Goal: Book appointment/travel/reservation

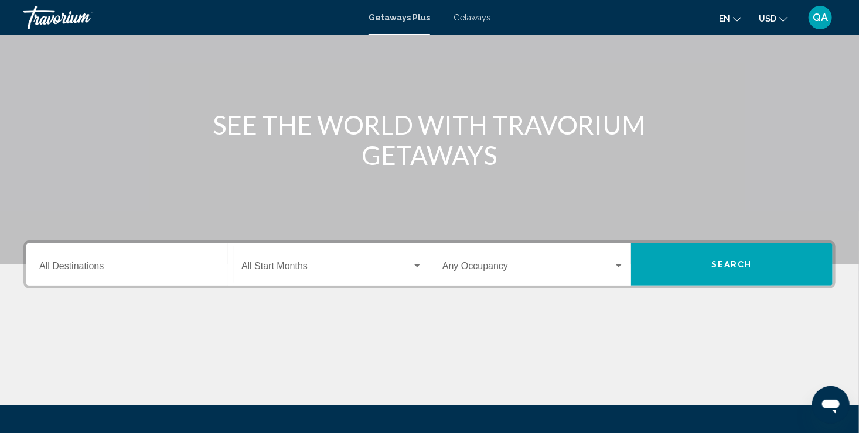
scroll to position [82, 0]
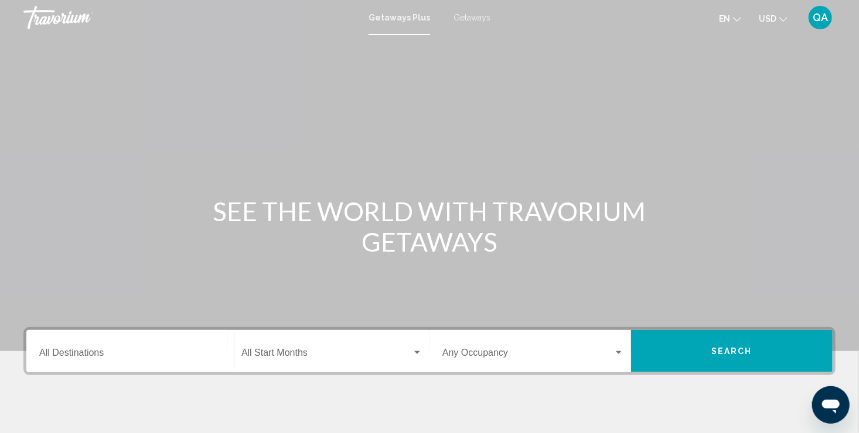
click at [142, 346] on div "Destination All Destinations" at bounding box center [130, 351] width 182 height 37
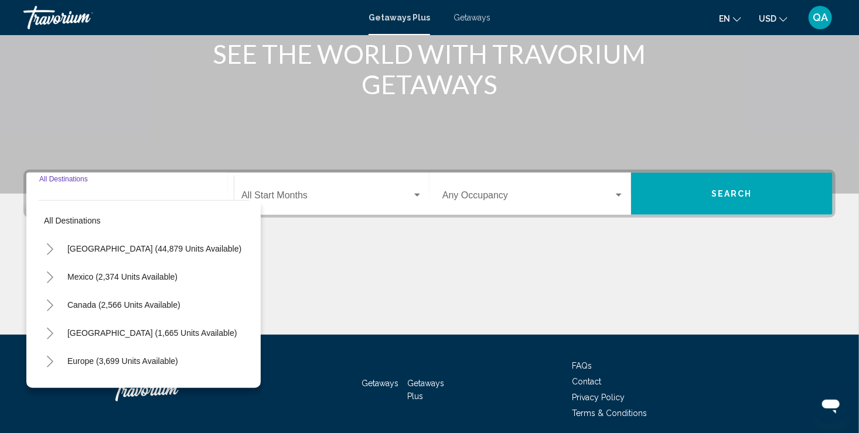
scroll to position [202, 0]
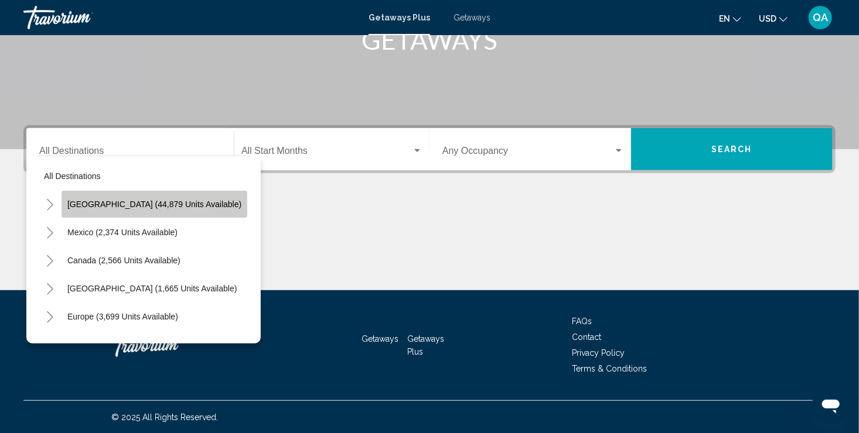
click at [190, 205] on span "[GEOGRAPHIC_DATA] (44,879 units available)" at bounding box center [154, 204] width 174 height 9
type input "**********"
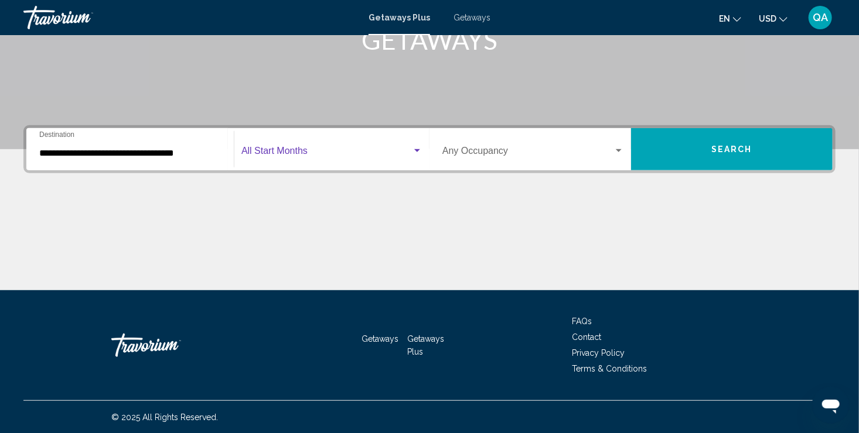
click at [273, 153] on span "Search widget" at bounding box center [326, 153] width 170 height 11
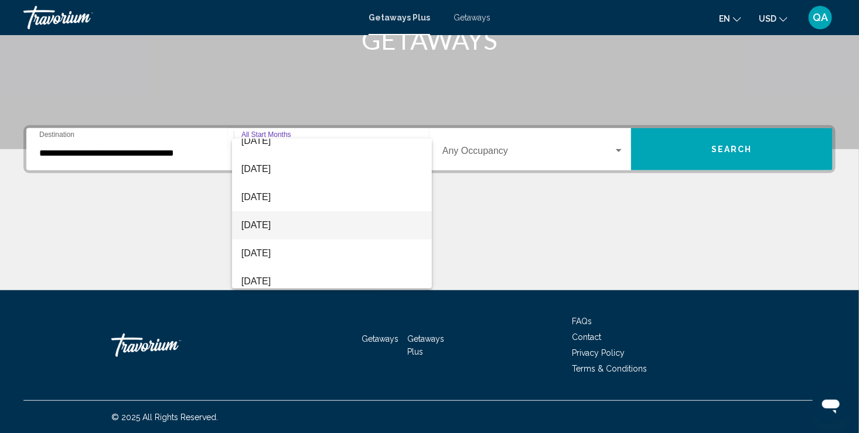
scroll to position [40, 0]
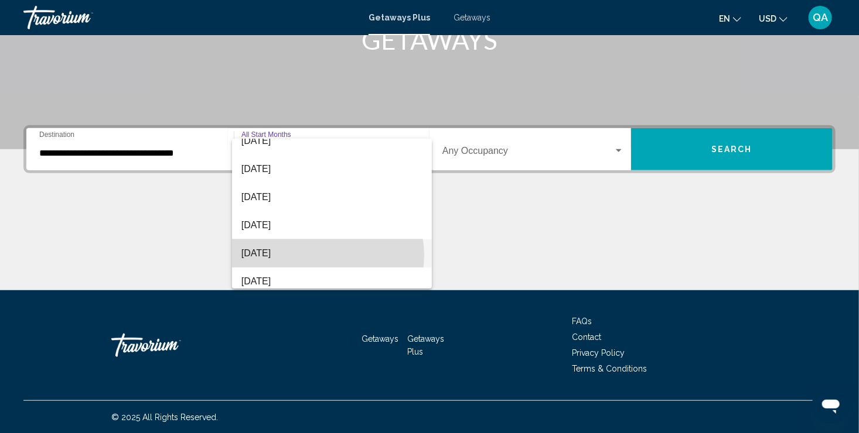
click at [322, 255] on span "[DATE]" at bounding box center [331, 254] width 181 height 28
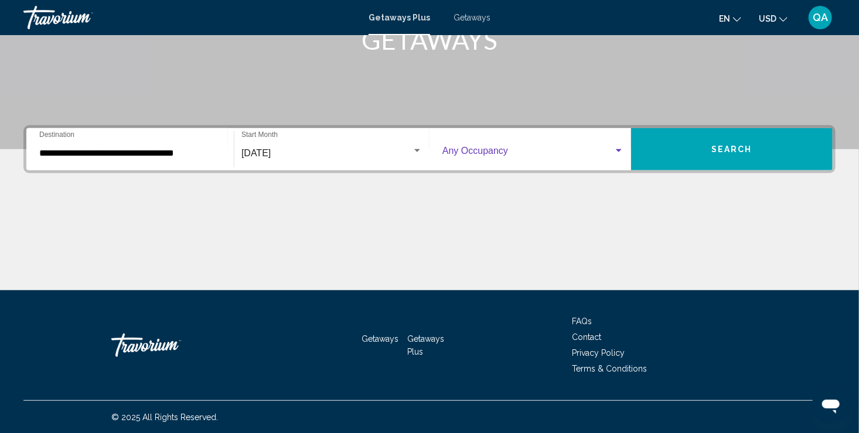
click at [611, 154] on span "Search widget" at bounding box center [527, 153] width 171 height 11
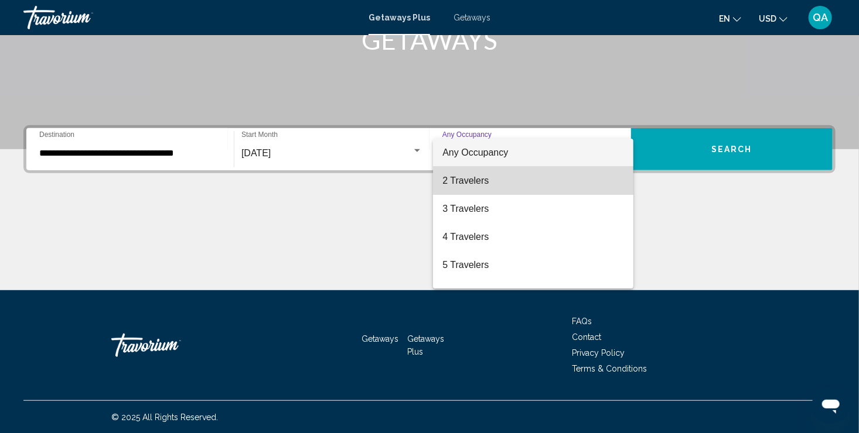
click at [589, 176] on span "2 Travelers" at bounding box center [533, 181] width 182 height 28
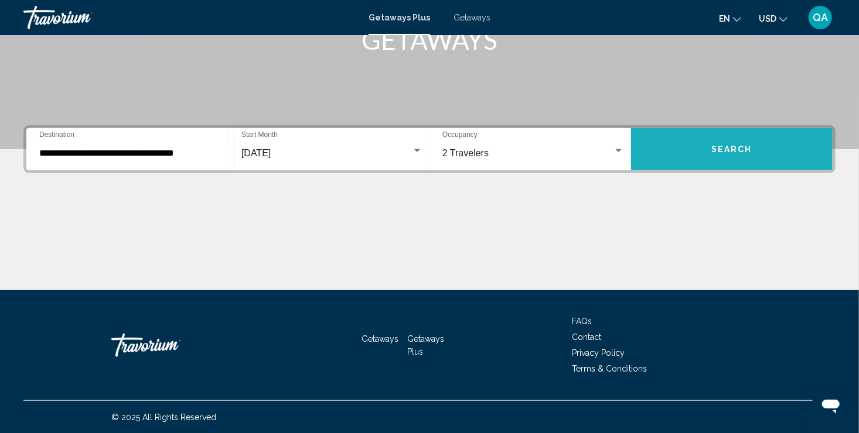
click at [700, 155] on button "Search" at bounding box center [731, 149] width 201 height 42
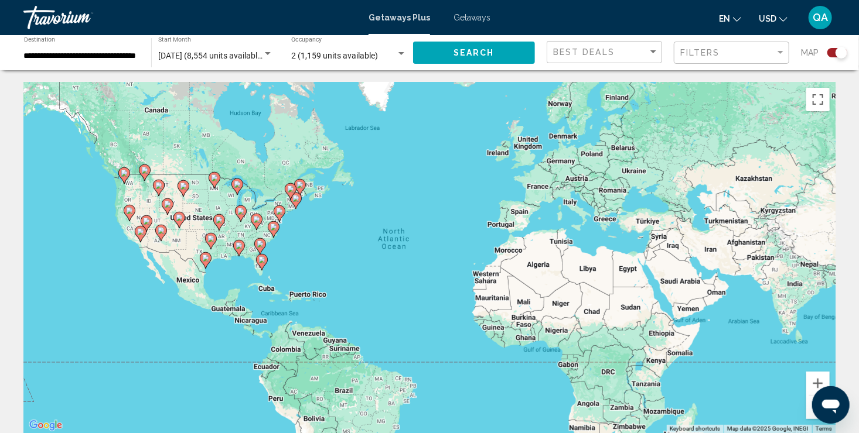
click at [316, 300] on div "To activate drag with keyboard, press Alt + Enter. Once in keyboard drag state,…" at bounding box center [429, 257] width 812 height 351
click at [134, 55] on input "**********" at bounding box center [81, 56] width 115 height 9
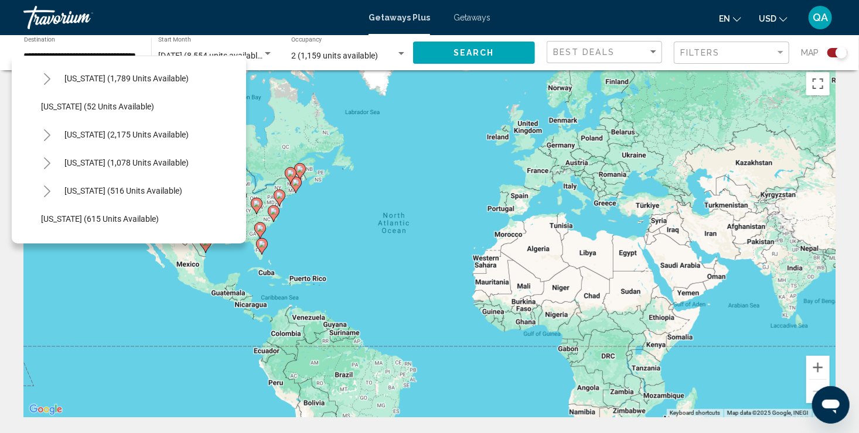
scroll to position [874, 0]
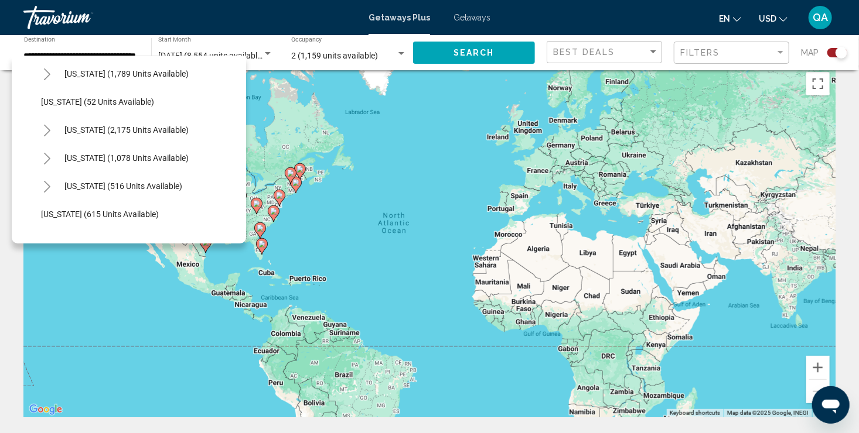
click at [252, 47] on div "[DATE] (8,554 units available) Start Month All Start Months" at bounding box center [215, 53] width 115 height 32
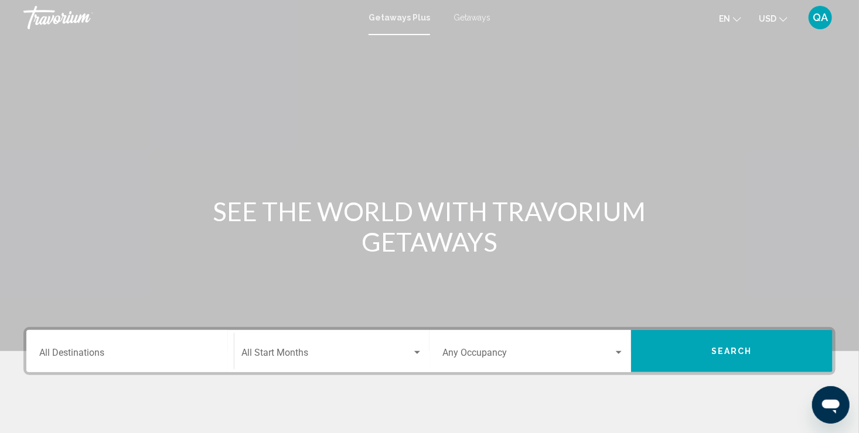
click at [142, 337] on div "Destination All Destinations" at bounding box center [130, 351] width 182 height 37
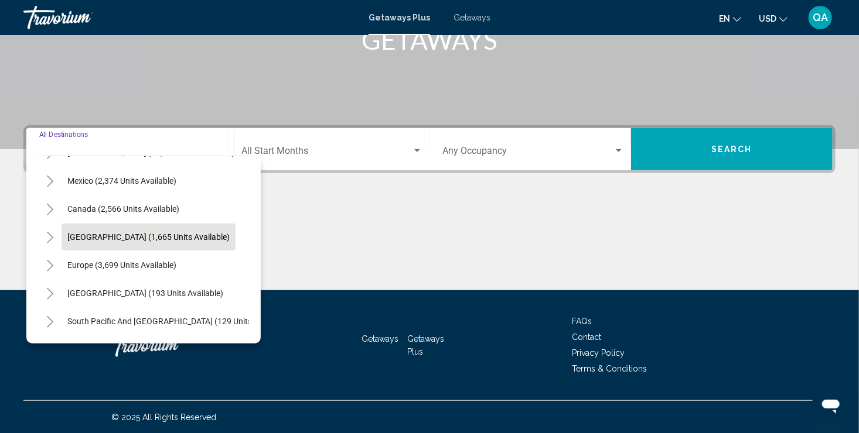
scroll to position [49, 0]
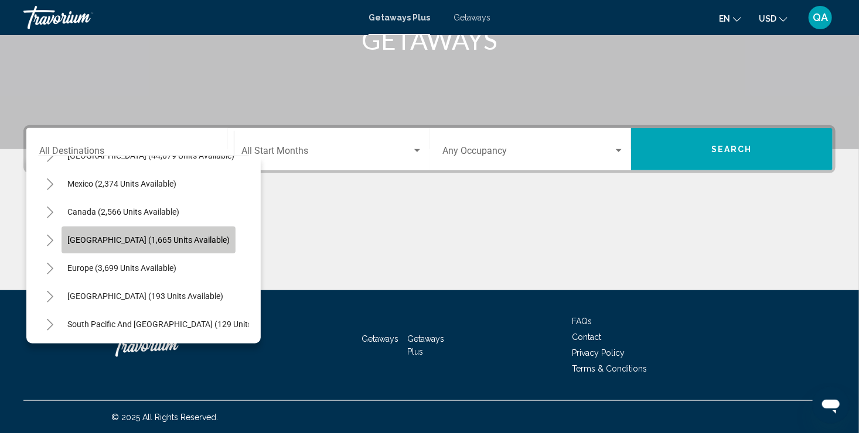
click at [193, 237] on span "[GEOGRAPHIC_DATA] (1,665 units available)" at bounding box center [148, 239] width 162 height 9
type input "**********"
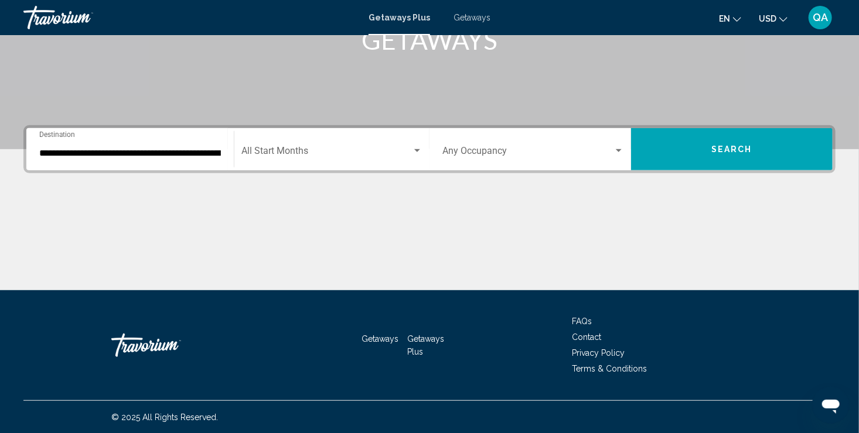
click at [411, 158] on div "Start Month All Start Months" at bounding box center [331, 149] width 181 height 37
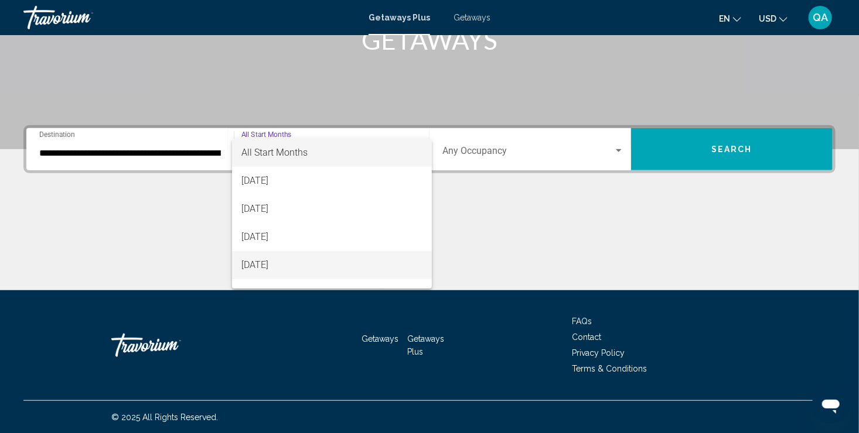
scroll to position [40, 0]
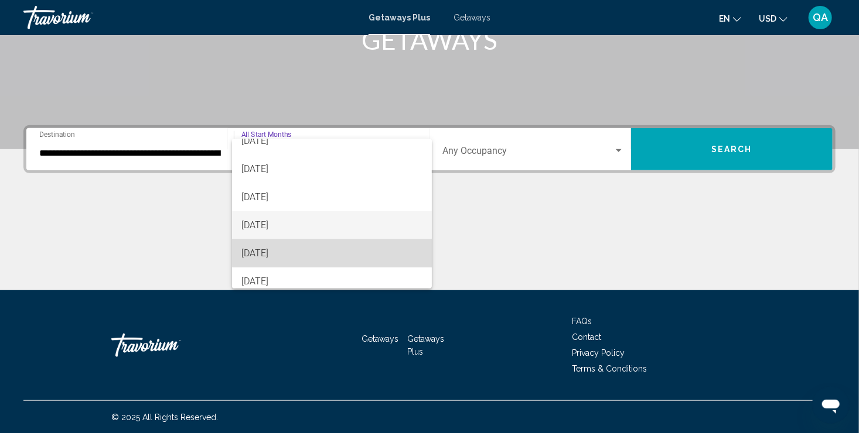
click at [375, 252] on span "[DATE]" at bounding box center [331, 254] width 181 height 28
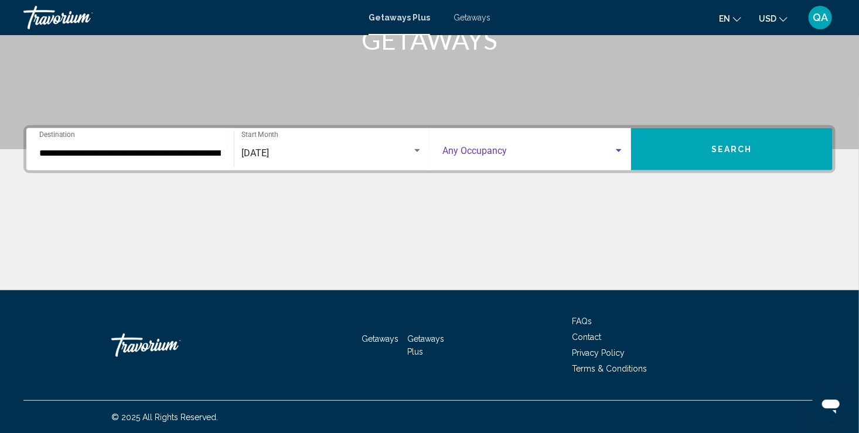
click at [621, 153] on div "Search widget" at bounding box center [618, 150] width 11 height 9
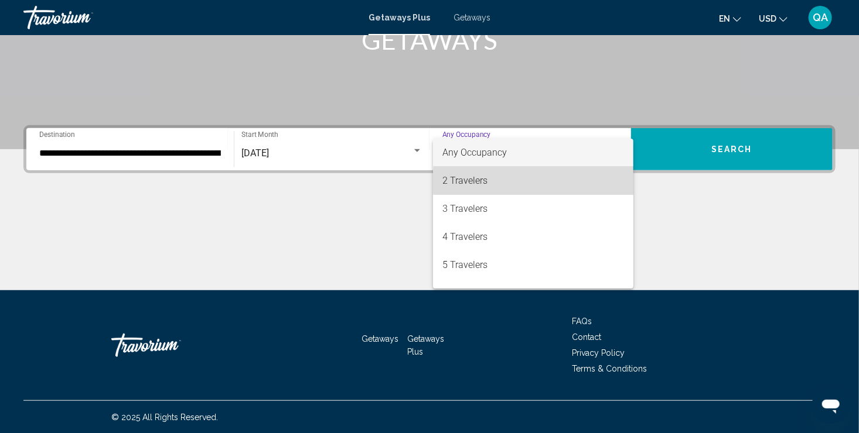
click at [559, 181] on span "2 Travelers" at bounding box center [533, 181] width 182 height 28
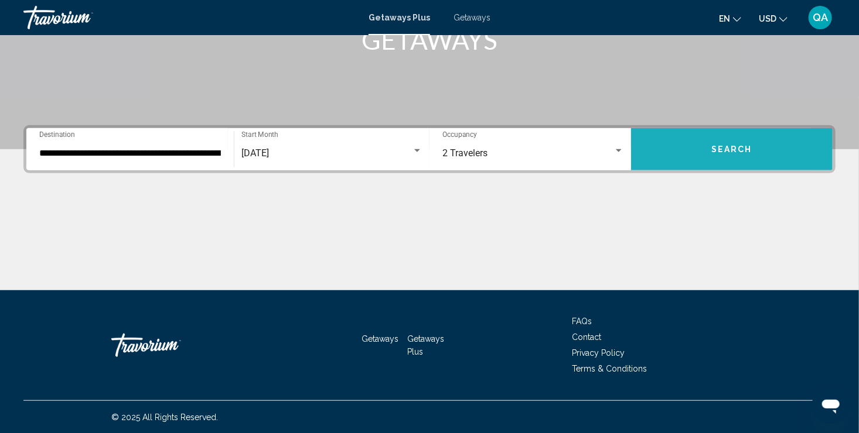
click at [673, 147] on button "Search" at bounding box center [731, 149] width 201 height 42
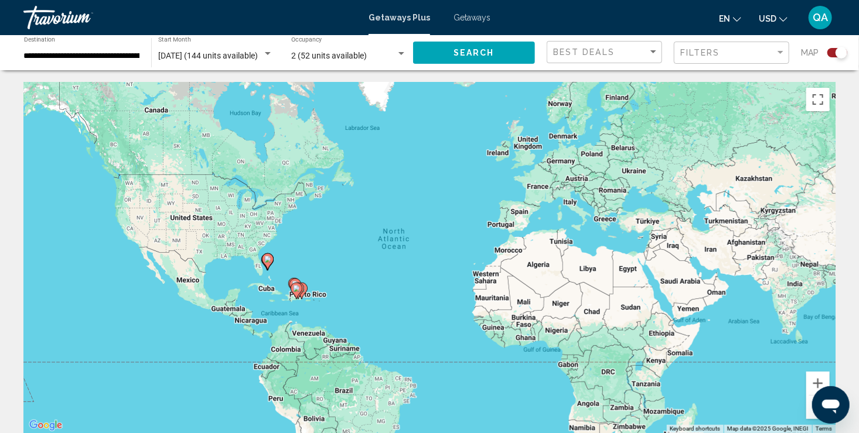
click at [299, 289] on image "Main content" at bounding box center [296, 288] width 7 height 7
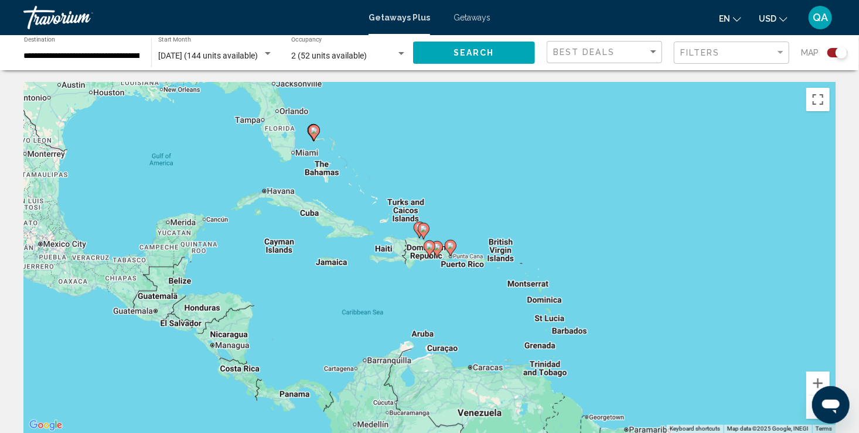
click at [454, 245] on icon "Main content" at bounding box center [450, 248] width 11 height 15
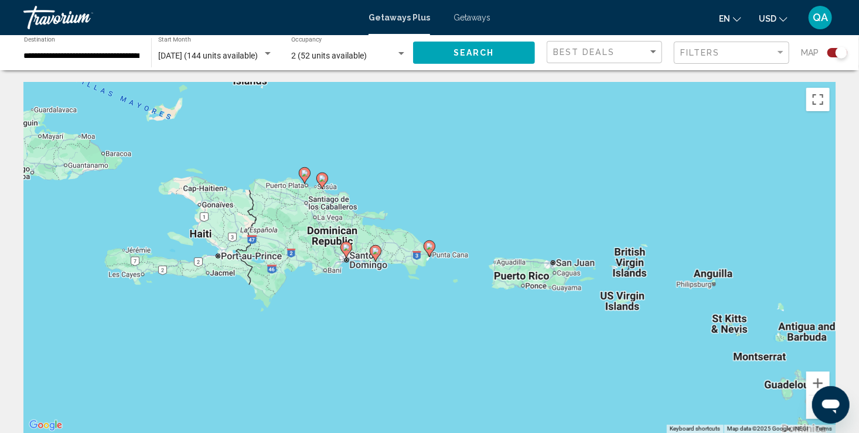
click at [537, 275] on div "To navigate, press the arrow keys. To activate drag with keyboard, press Alt + …" at bounding box center [429, 257] width 812 height 351
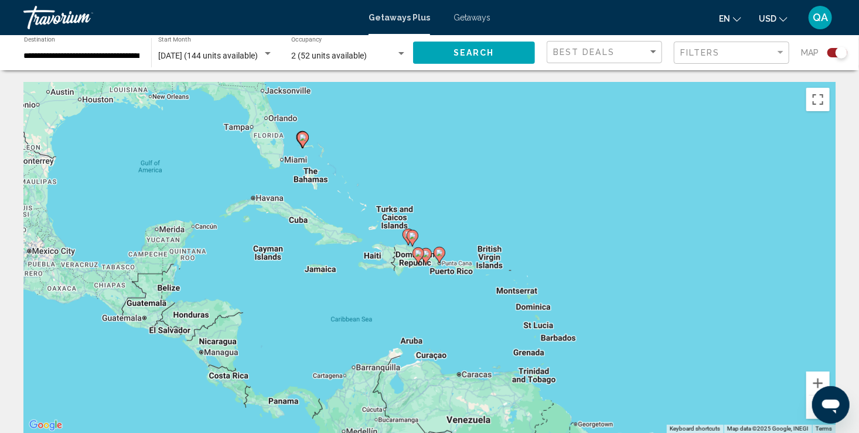
click at [303, 138] on image "Main content" at bounding box center [302, 137] width 7 height 7
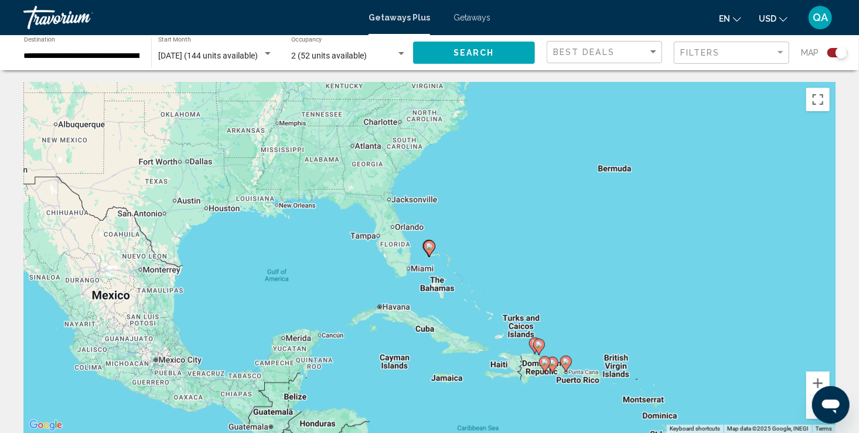
click at [431, 246] on image "Main content" at bounding box center [429, 246] width 7 height 7
type input "**********"
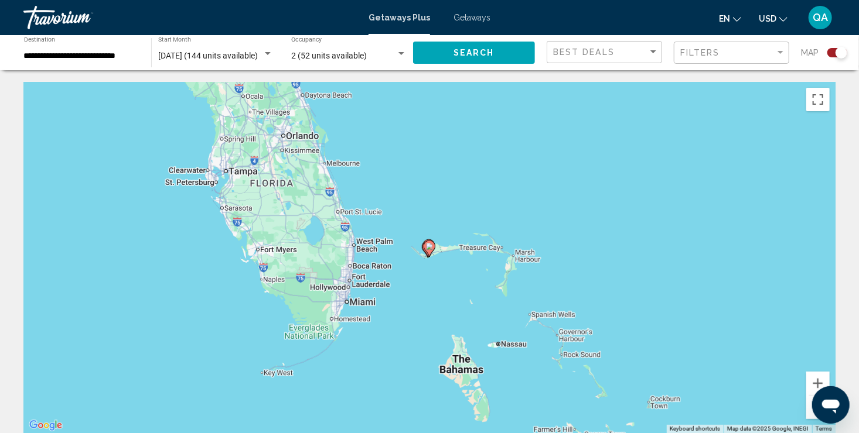
click at [428, 247] on image "Main content" at bounding box center [429, 246] width 7 height 7
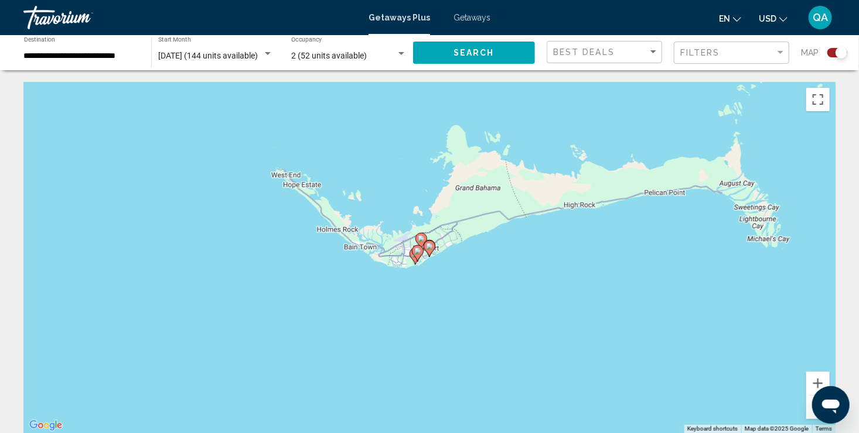
click at [429, 245] on image "Main content" at bounding box center [429, 246] width 7 height 7
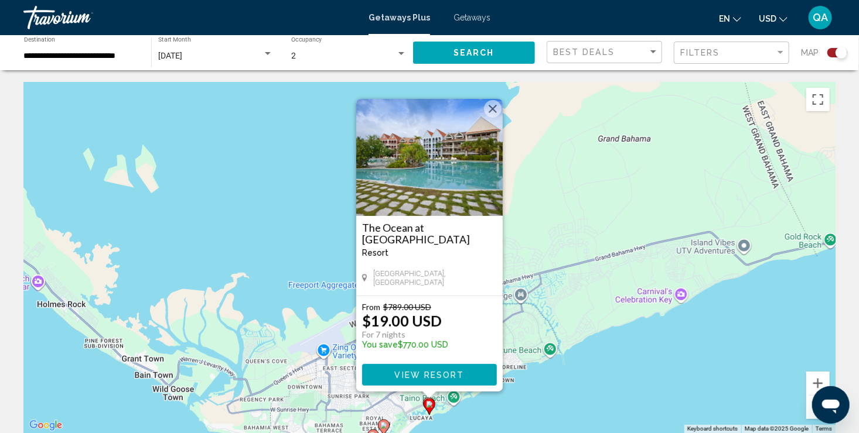
click at [280, 173] on div "To activate drag with keyboard, press Alt + Enter. Once in keyboard drag state,…" at bounding box center [429, 257] width 812 height 351
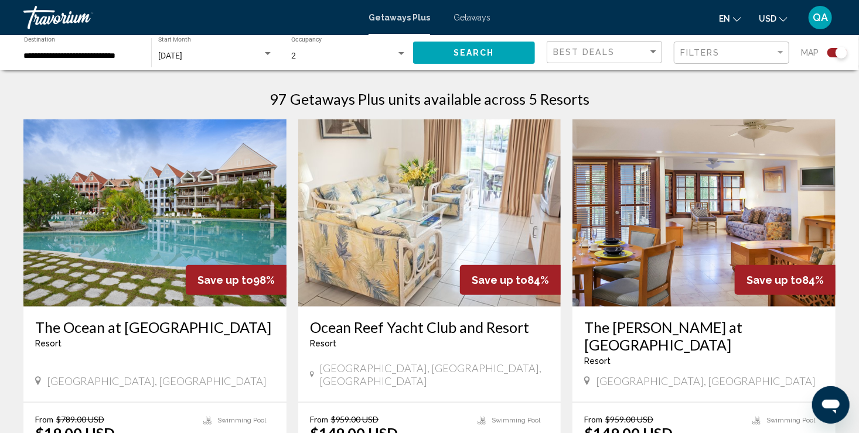
scroll to position [367, 0]
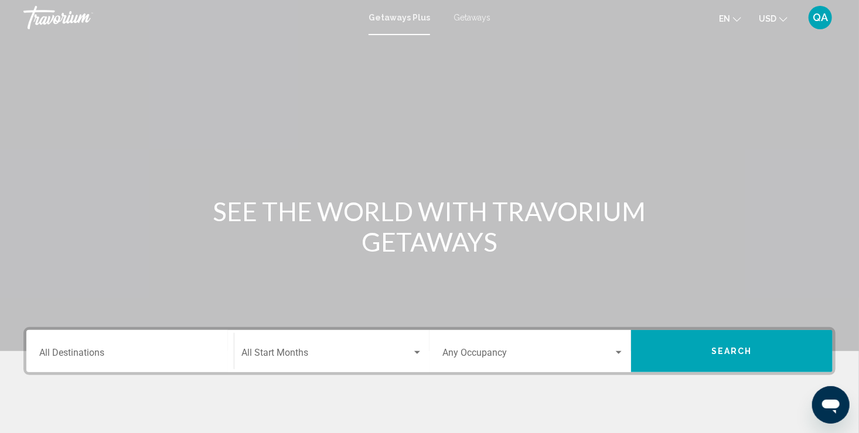
scroll to position [202, 0]
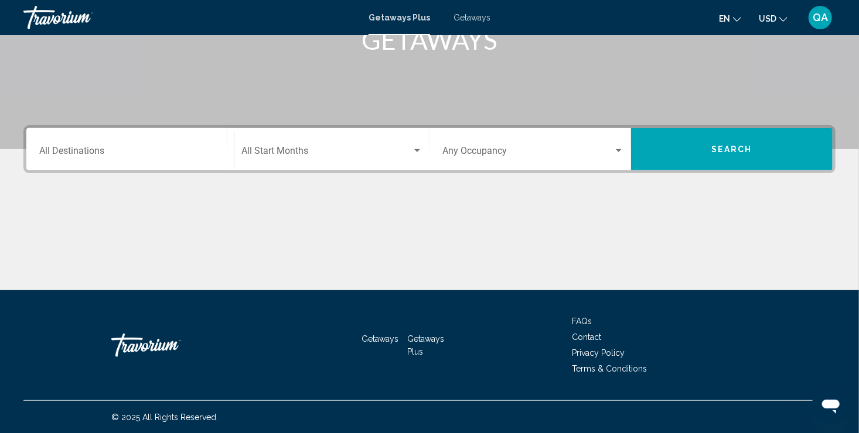
click at [189, 165] on div "Destination All Destinations" at bounding box center [130, 149] width 182 height 37
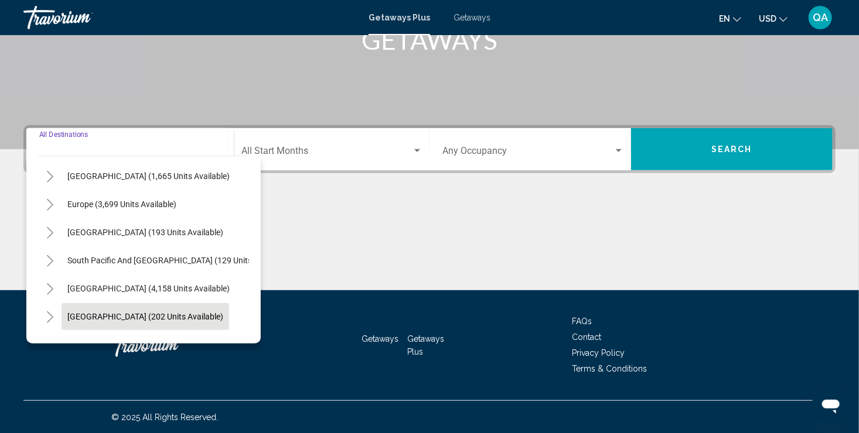
scroll to position [111, 0]
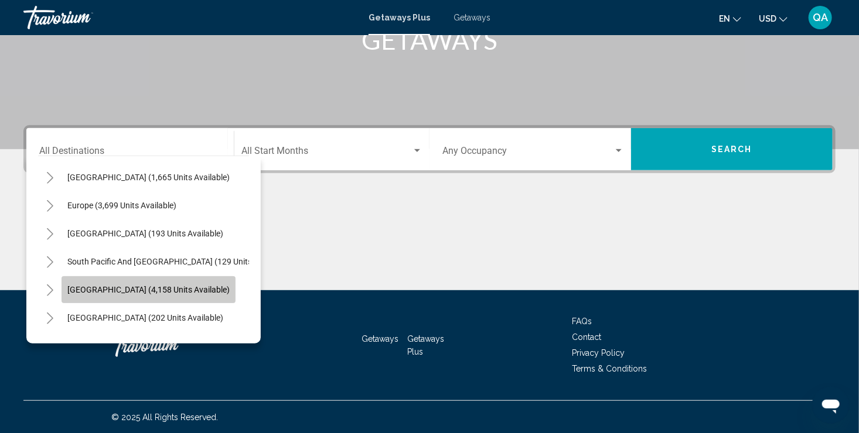
click at [180, 280] on button "[GEOGRAPHIC_DATA] (4,158 units available)" at bounding box center [148, 289] width 174 height 27
type input "**********"
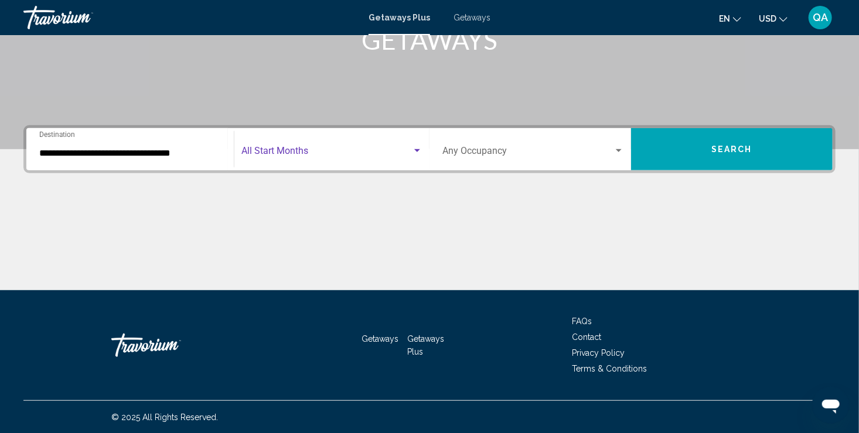
click at [422, 147] on div "Search widget" at bounding box center [417, 150] width 11 height 9
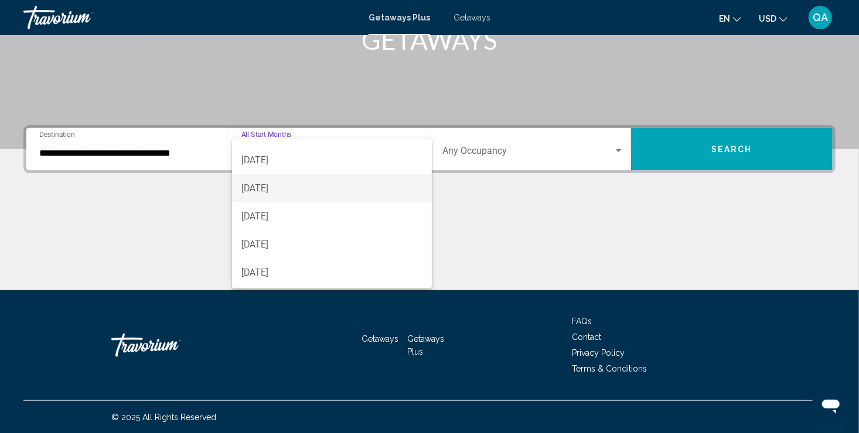
scroll to position [49, 0]
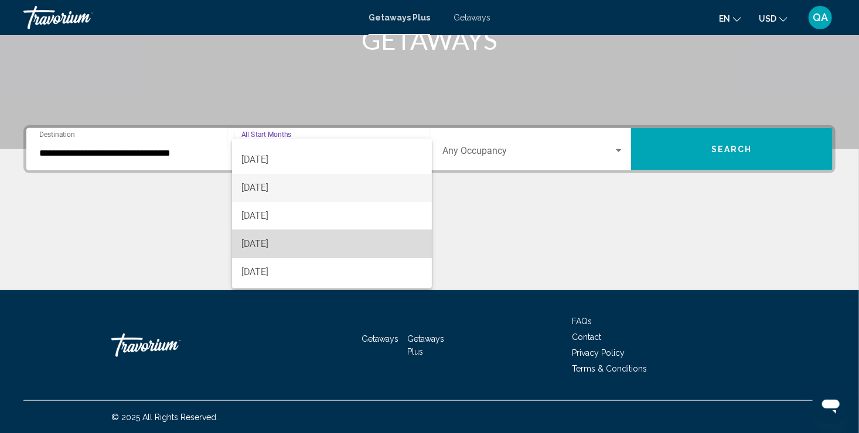
click at [382, 241] on span "[DATE]" at bounding box center [331, 244] width 181 height 28
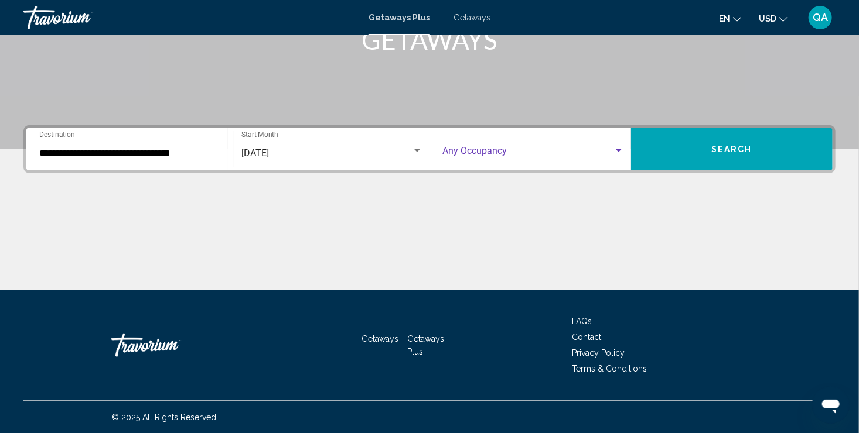
click at [616, 154] on div "Search widget" at bounding box center [618, 150] width 11 height 9
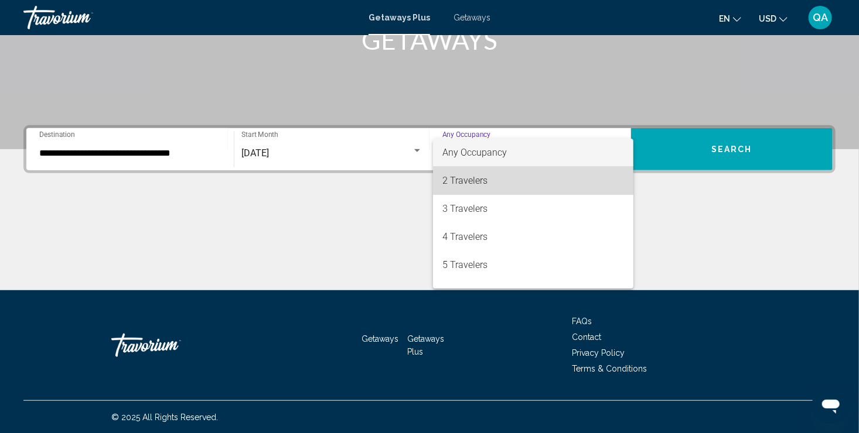
click at [557, 183] on span "2 Travelers" at bounding box center [533, 181] width 182 height 28
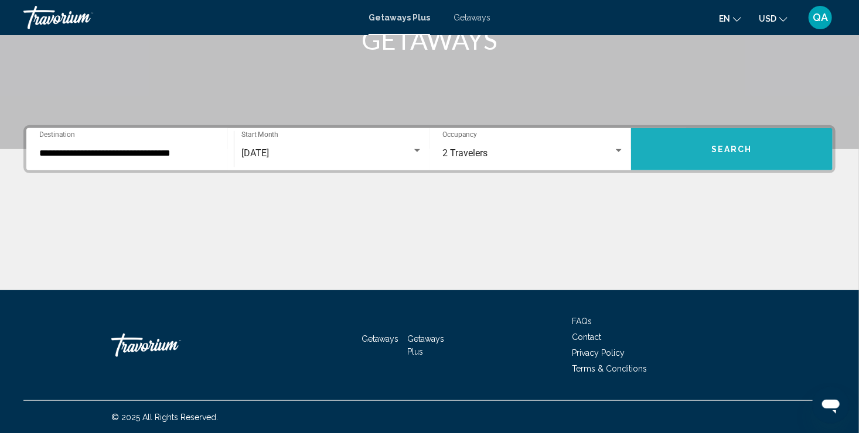
click at [687, 165] on button "Search" at bounding box center [731, 149] width 201 height 42
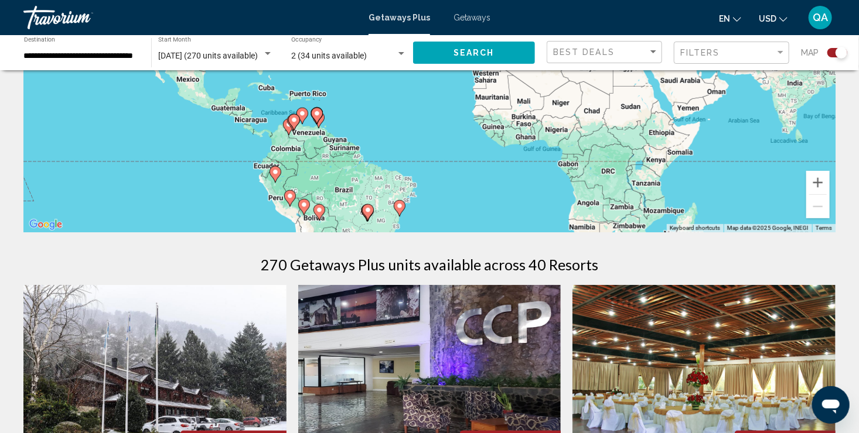
scroll to position [203, 0]
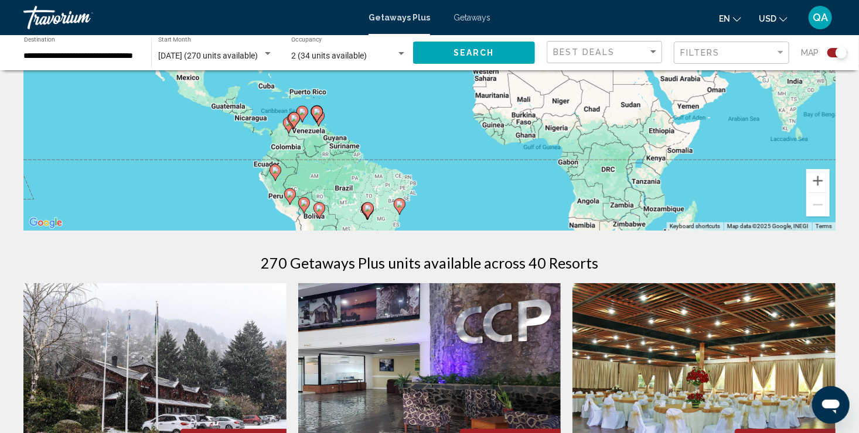
click at [363, 188] on div "To activate drag with keyboard, press Alt + Enter. Once in keyboard drag state,…" at bounding box center [429, 54] width 812 height 351
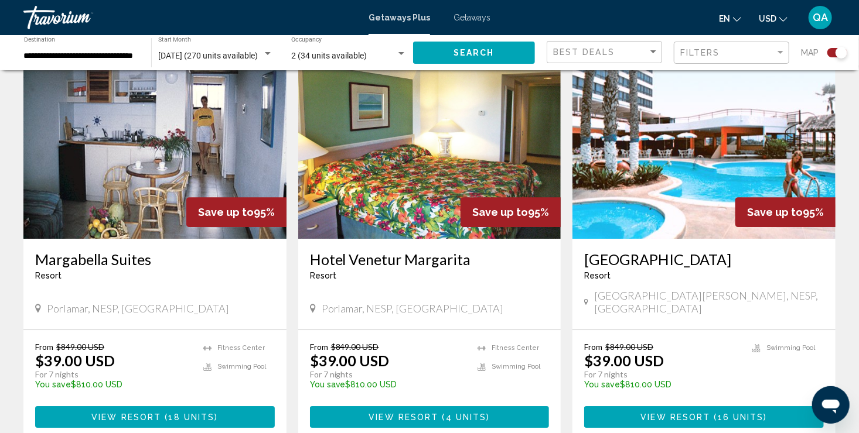
scroll to position [1855, 0]
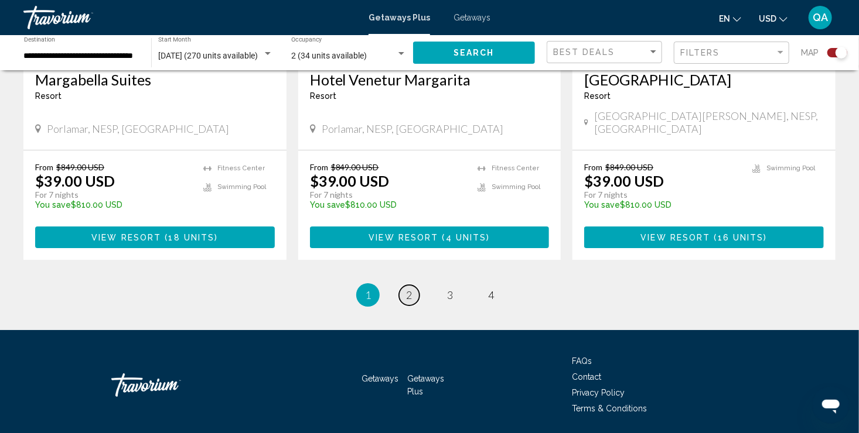
click at [406, 289] on span "2" at bounding box center [409, 295] width 6 height 13
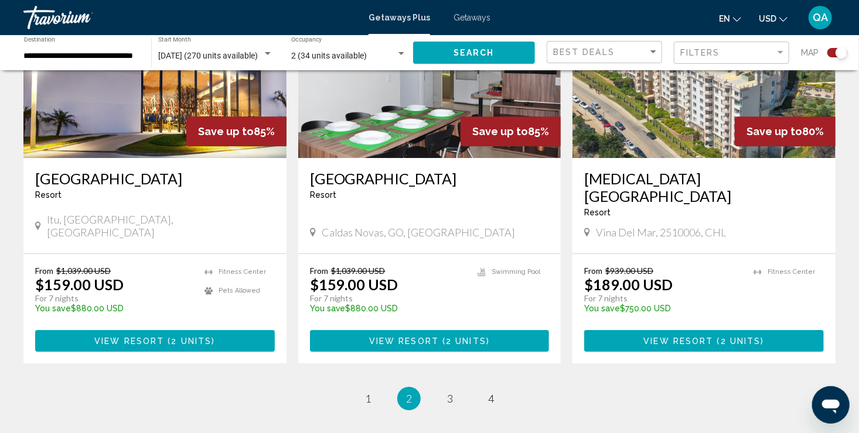
scroll to position [1762, 0]
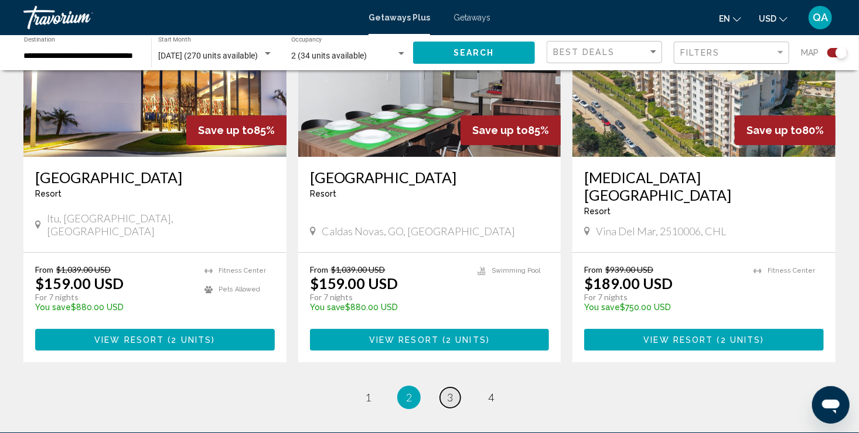
click at [450, 391] on span "3" at bounding box center [450, 397] width 6 height 13
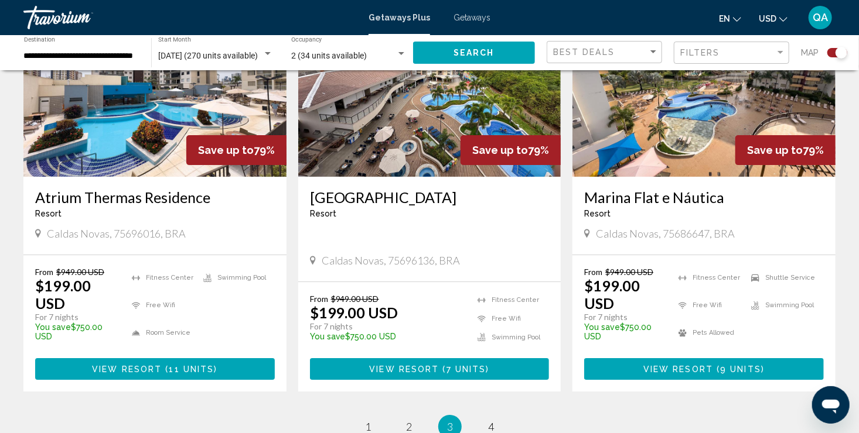
scroll to position [1780, 0]
